Goal: Transaction & Acquisition: Purchase product/service

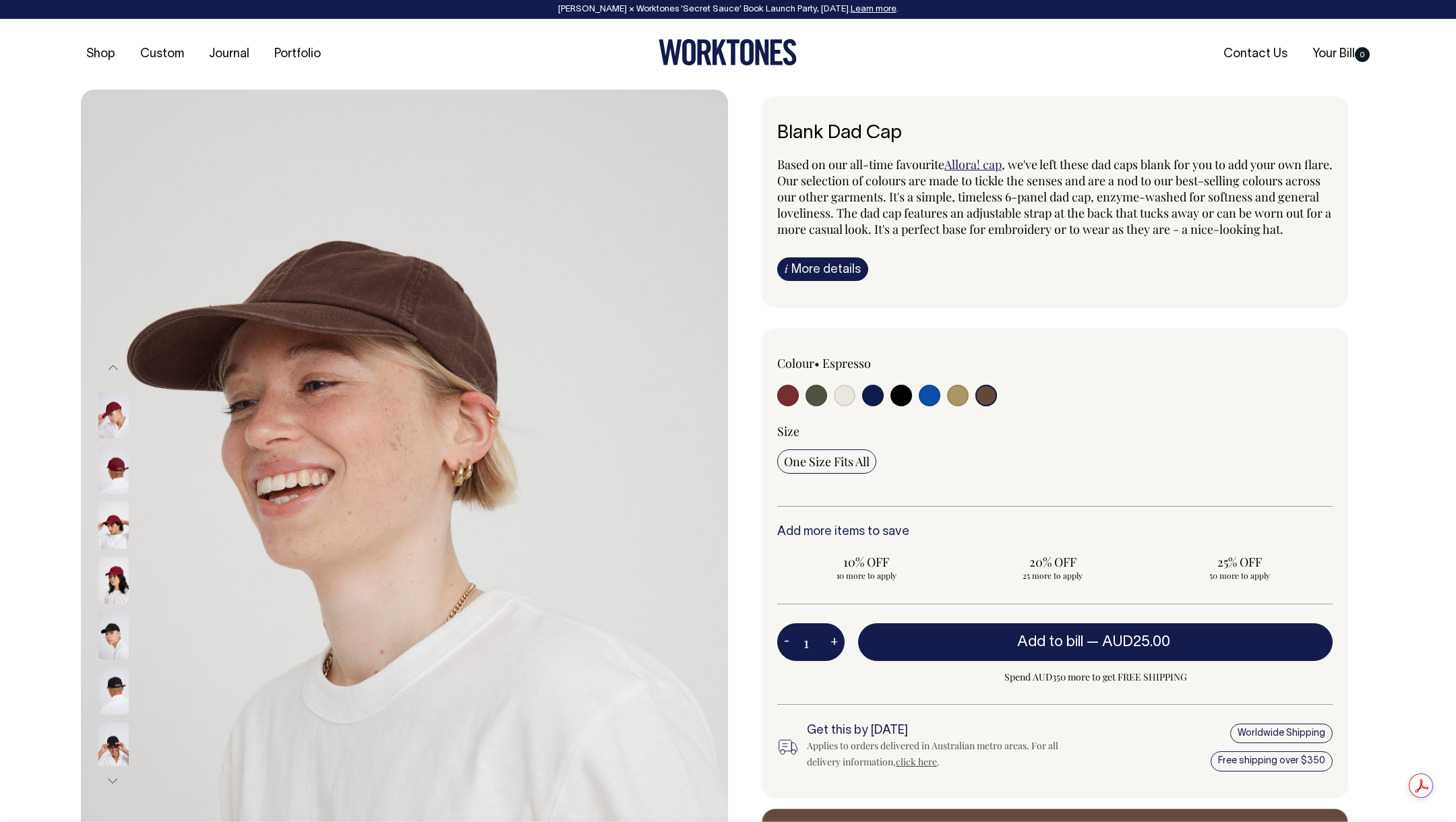
click at [779, 405] on input "radio" at bounding box center [788, 395] width 22 height 22
radio input "true"
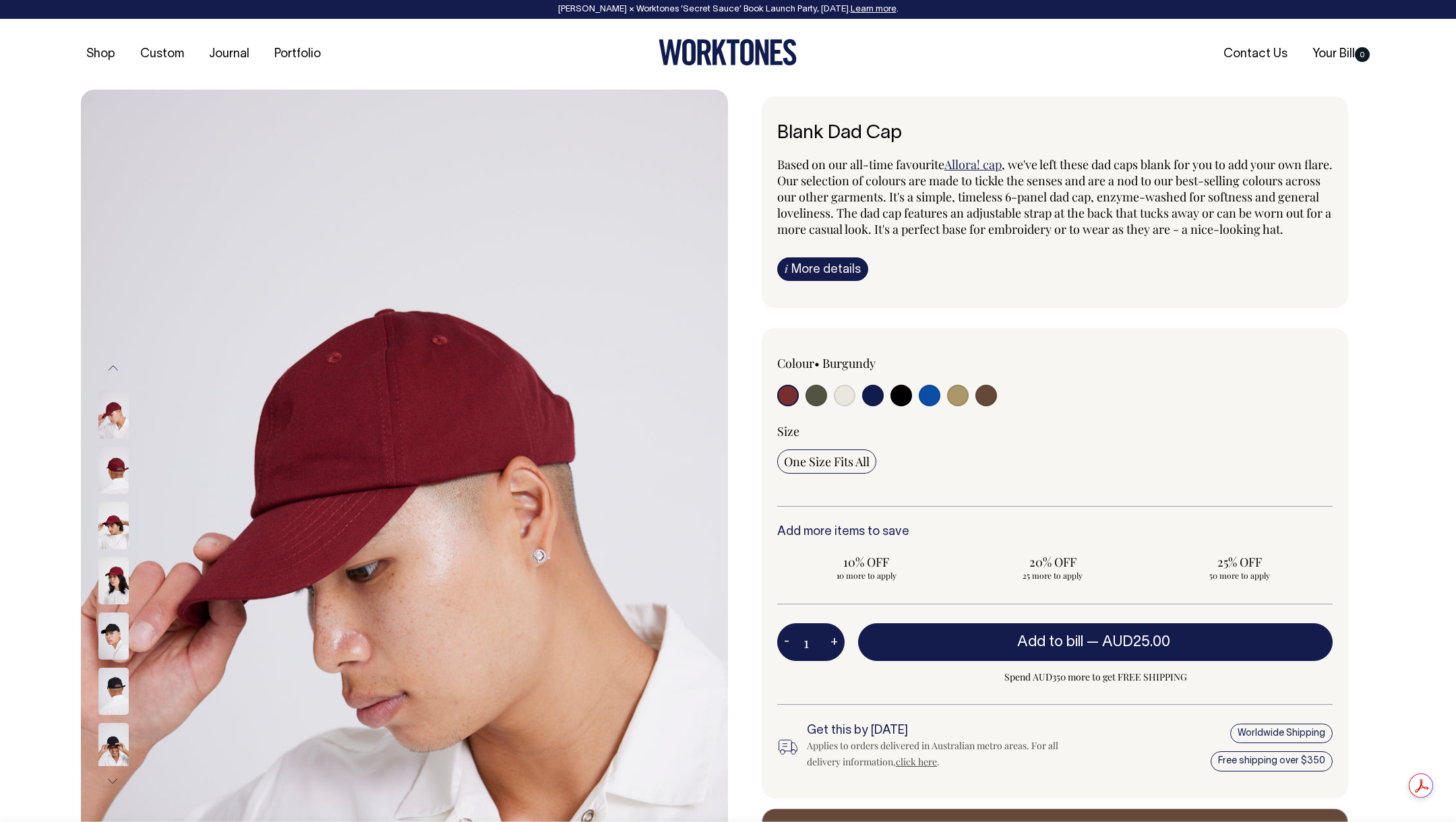
click at [931, 406] on input "radio" at bounding box center [930, 395] width 22 height 22
radio input "true"
select select "Worker Blue"
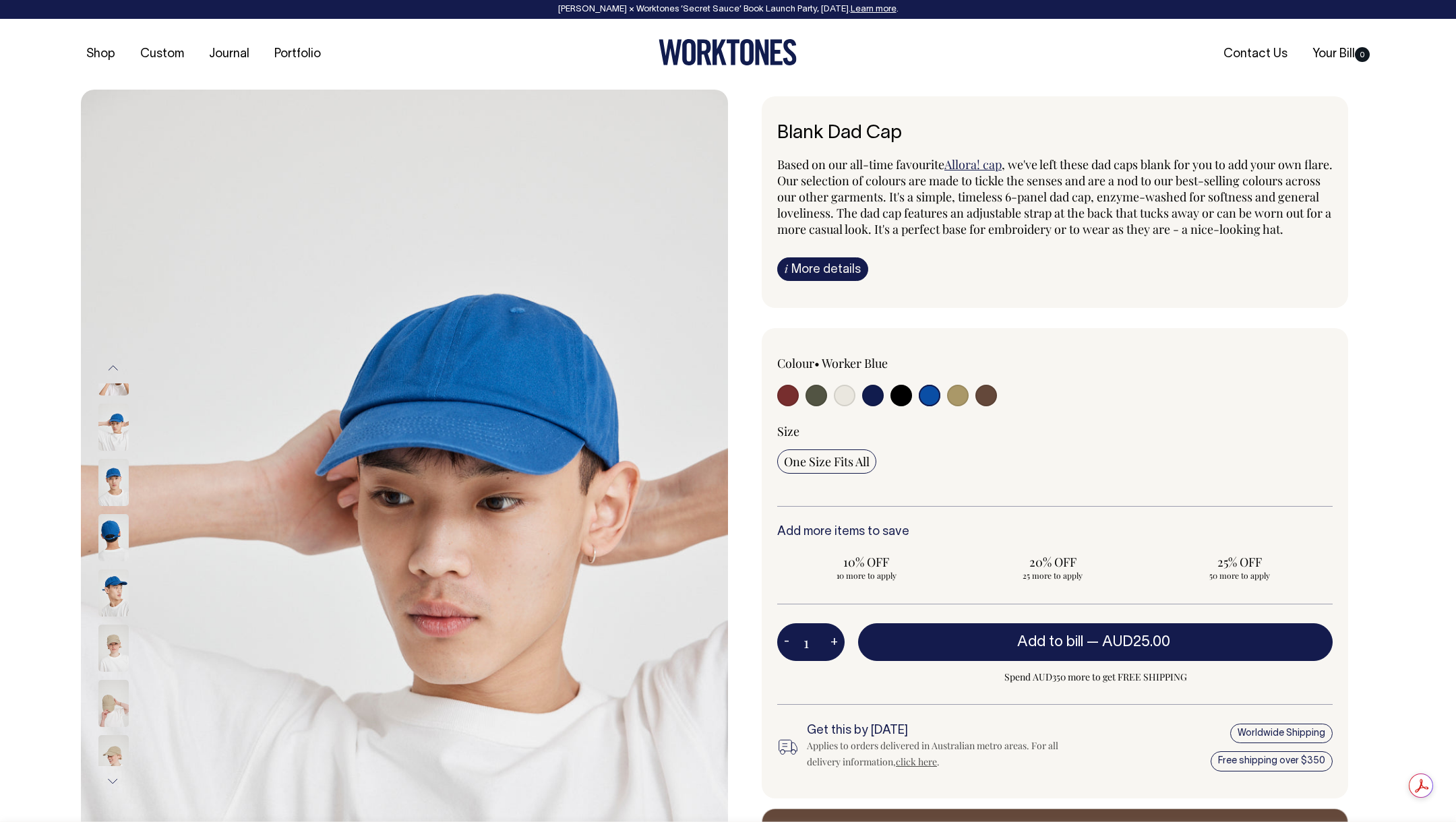
click at [871, 406] on input "radio" at bounding box center [873, 395] width 22 height 22
radio input "true"
select select "Dark Navy"
